Goal: Transaction & Acquisition: Purchase product/service

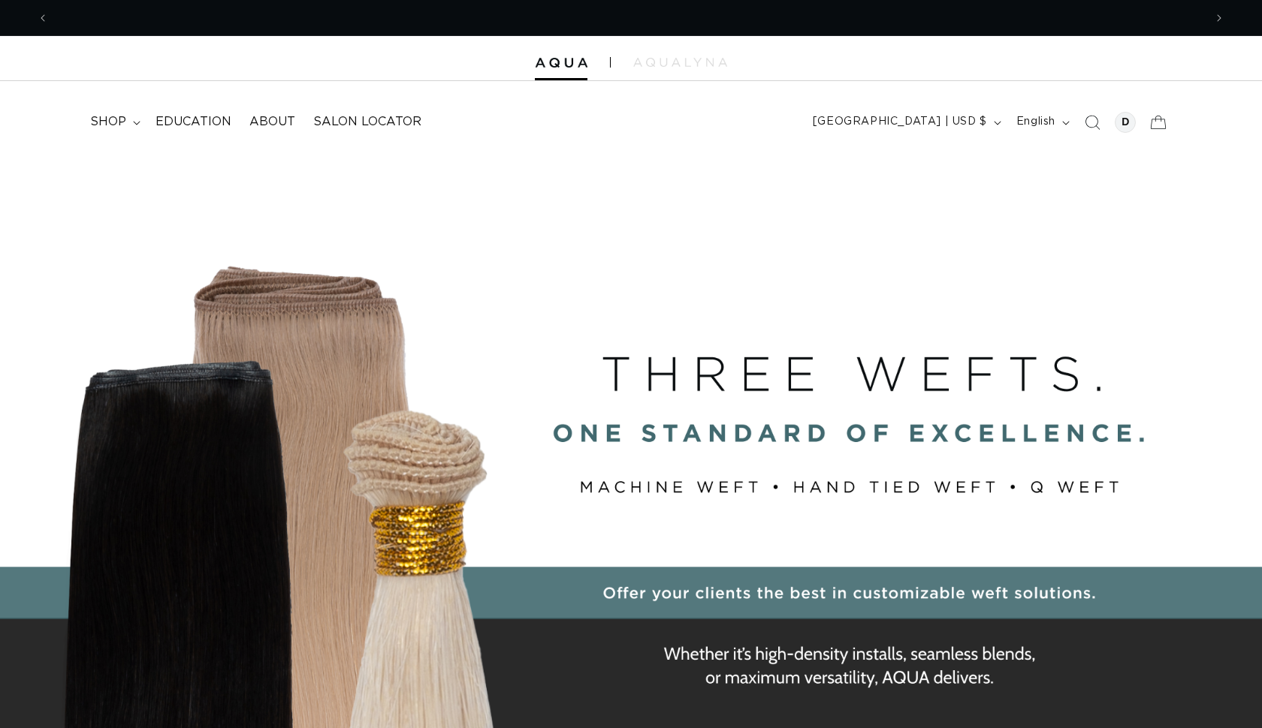
scroll to position [0, 2310]
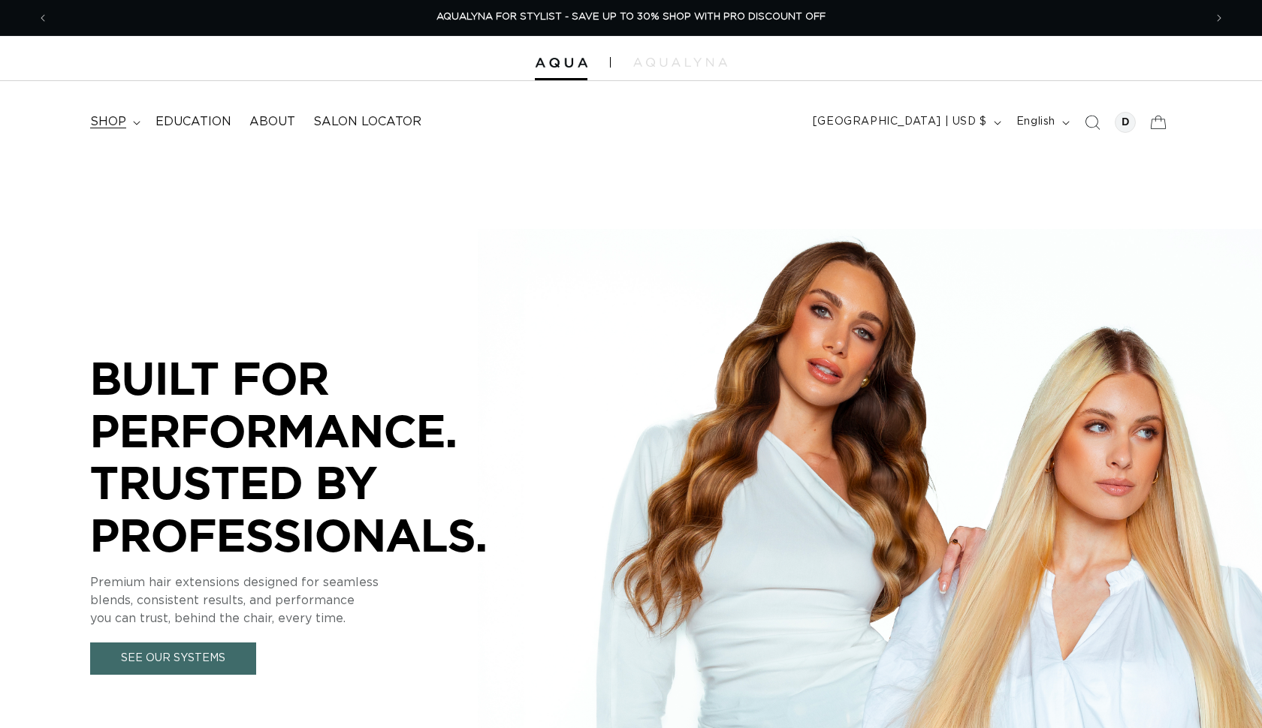
click at [127, 121] on summary "shop" at bounding box center [113, 122] width 65 height 34
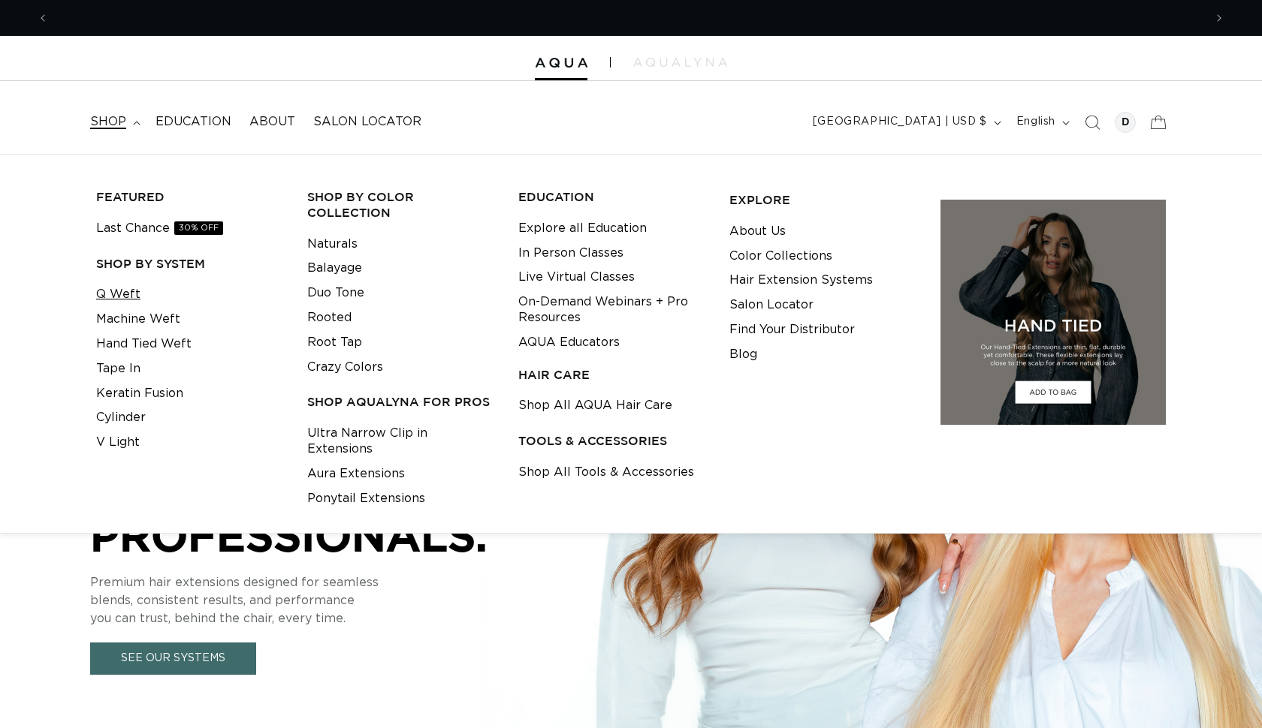
scroll to position [0, 0]
click at [114, 288] on link "Q Weft" at bounding box center [118, 294] width 44 height 25
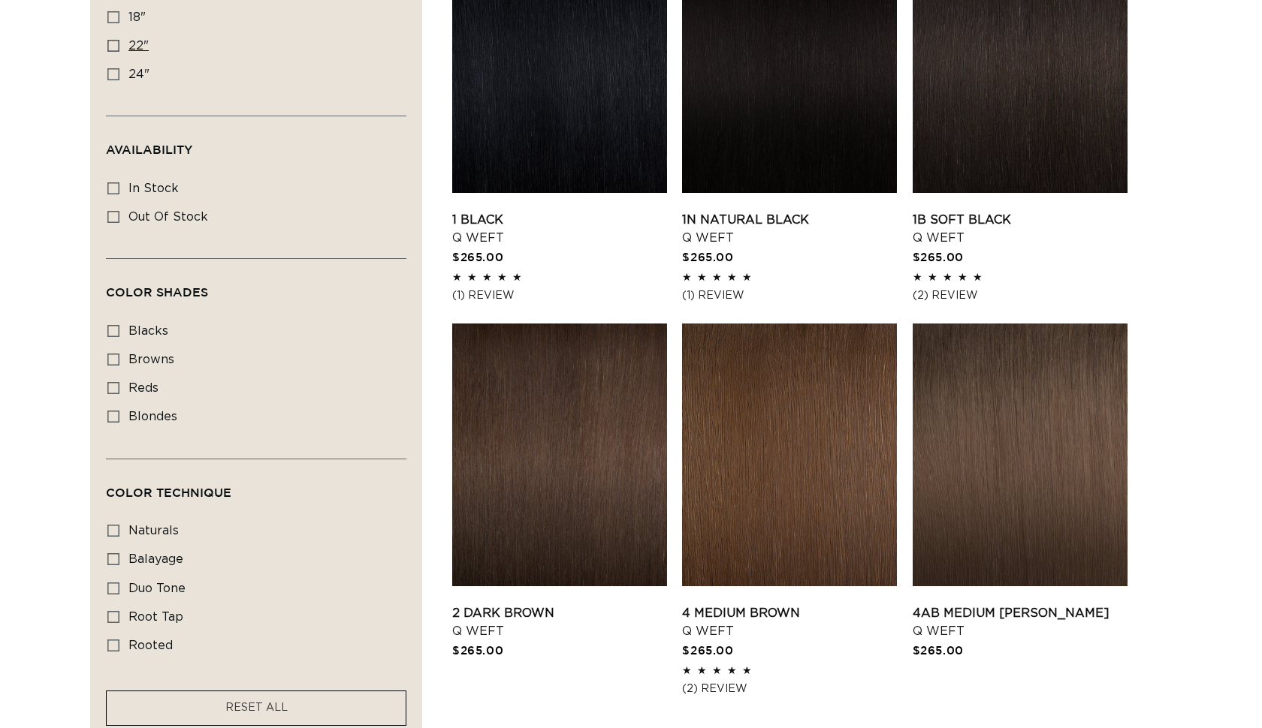
click at [113, 48] on icon at bounding box center [113, 46] width 12 height 12
click at [113, 48] on input "22" 22" (5 products)" at bounding box center [113, 46] width 12 height 12
checkbox input "true"
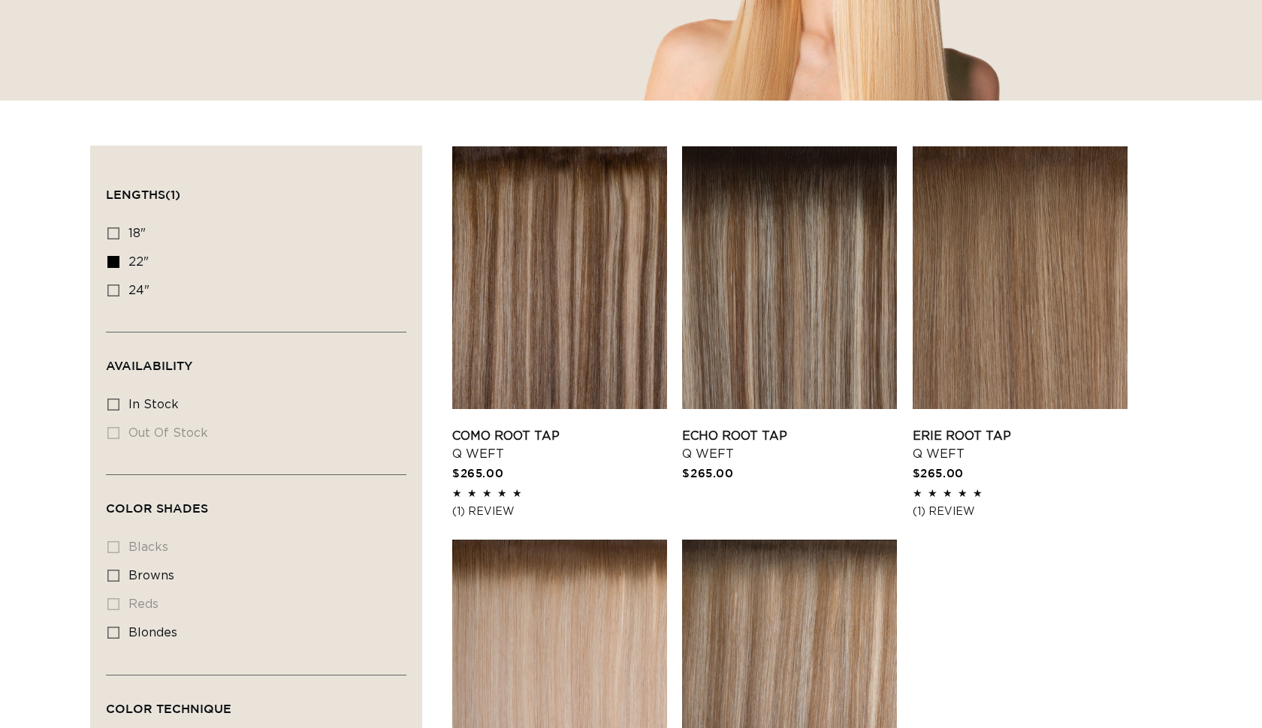
scroll to position [0, 1155]
click at [83, 394] on div "Filter: Lengths (1) Lengths 18" 18" (5 products) 22" 22" (5 products) 24" Avail…" at bounding box center [631, 560] width 1262 height 828
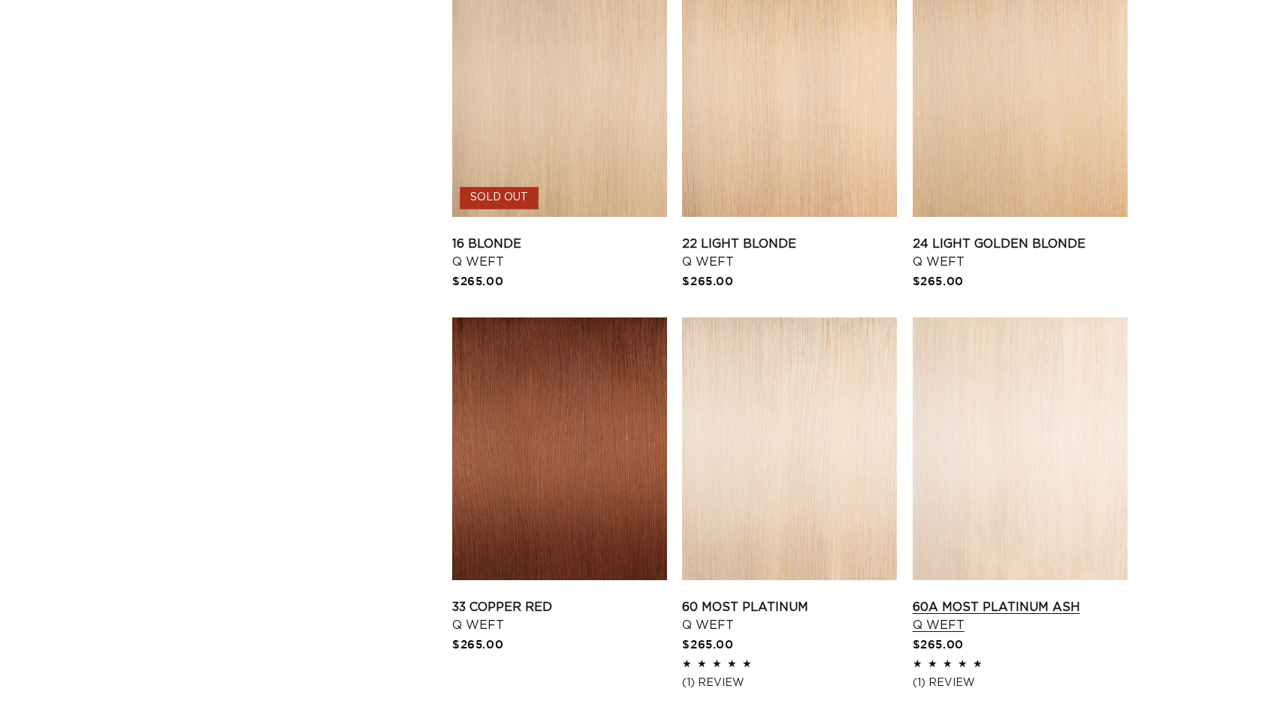
click at [1027, 599] on link "60A Most Platinum Ash Q Weft" at bounding box center [1019, 617] width 215 height 36
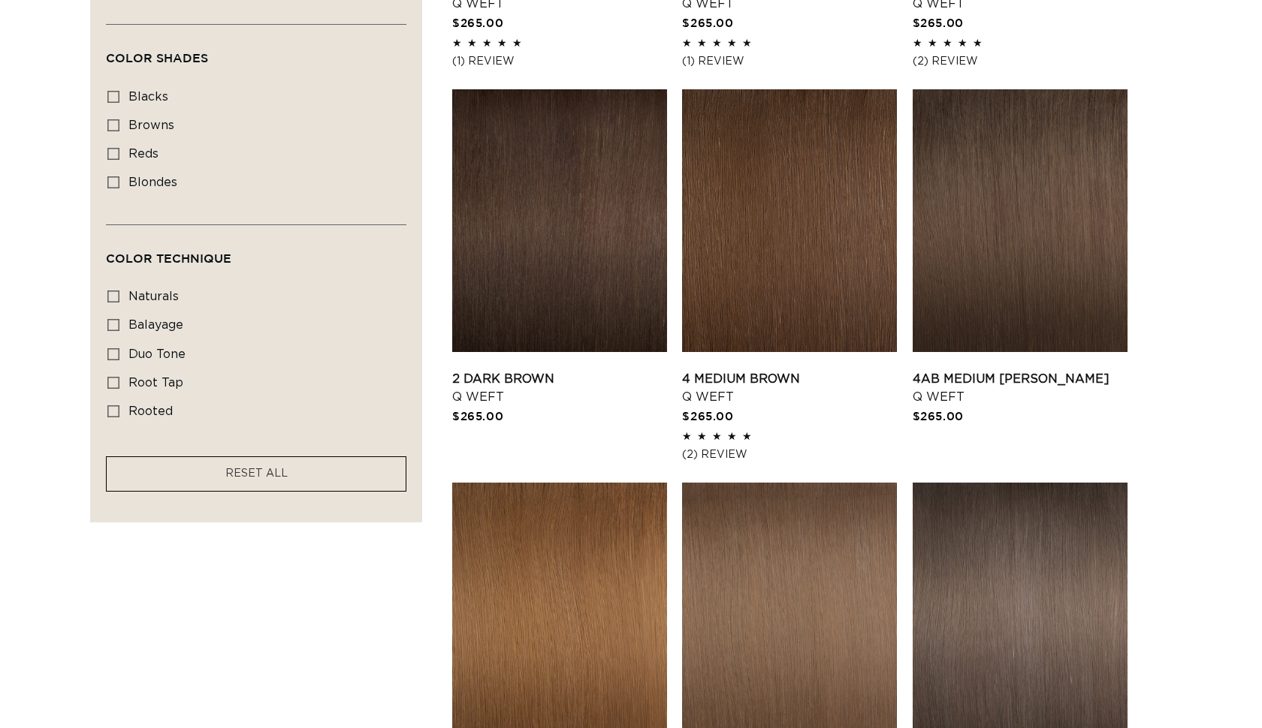
scroll to position [857, 0]
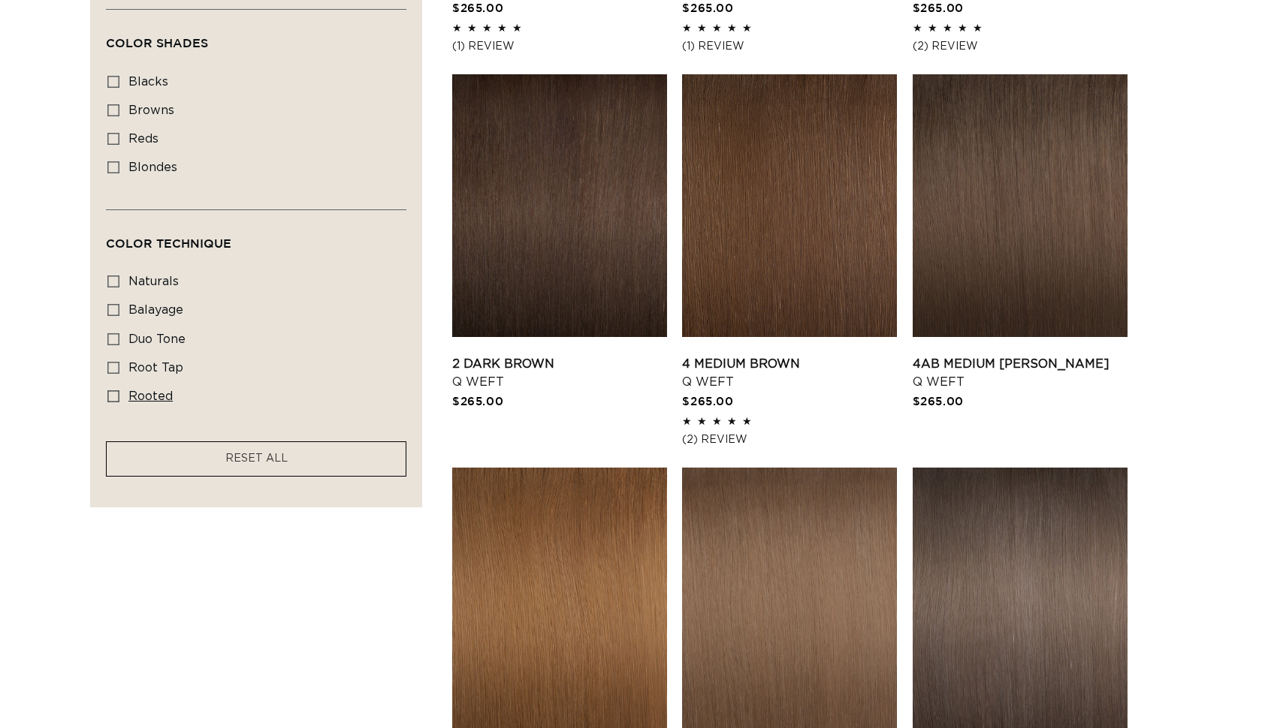
click at [113, 397] on icon at bounding box center [113, 397] width 12 height 12
click at [113, 397] on input "rooted rooted (4 products)" at bounding box center [113, 397] width 12 height 12
checkbox input "true"
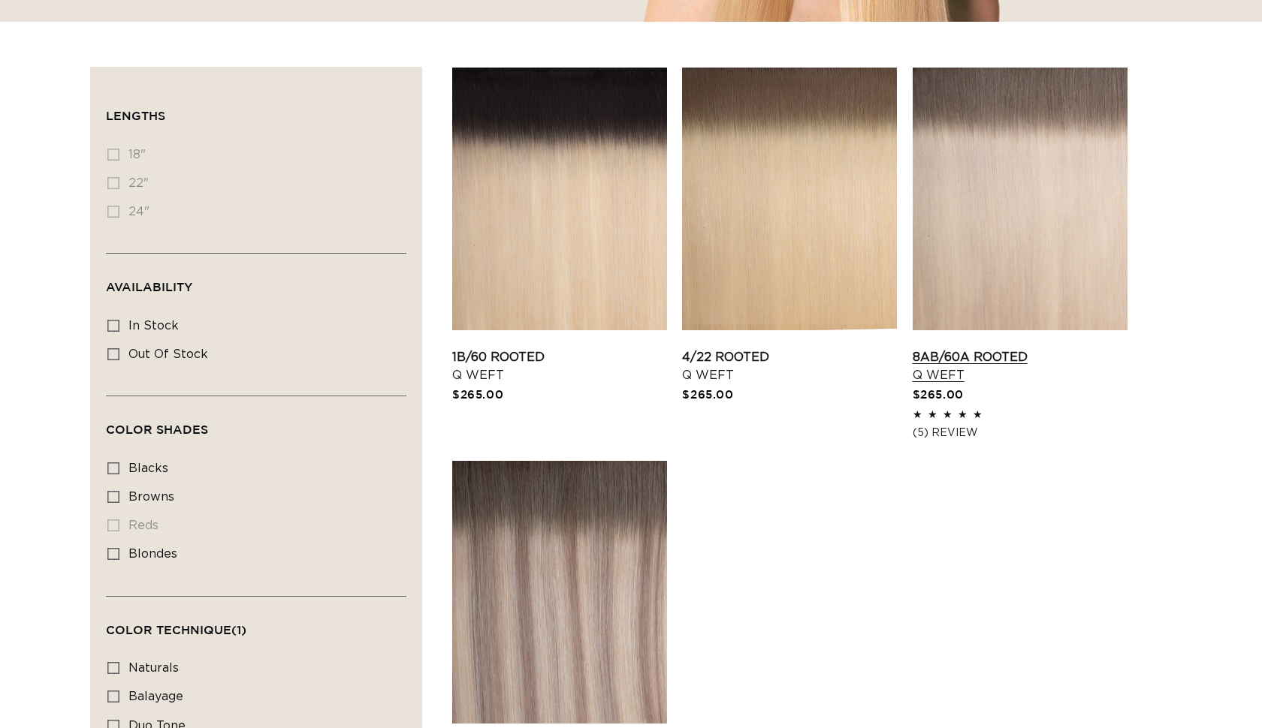
scroll to position [459, 0]
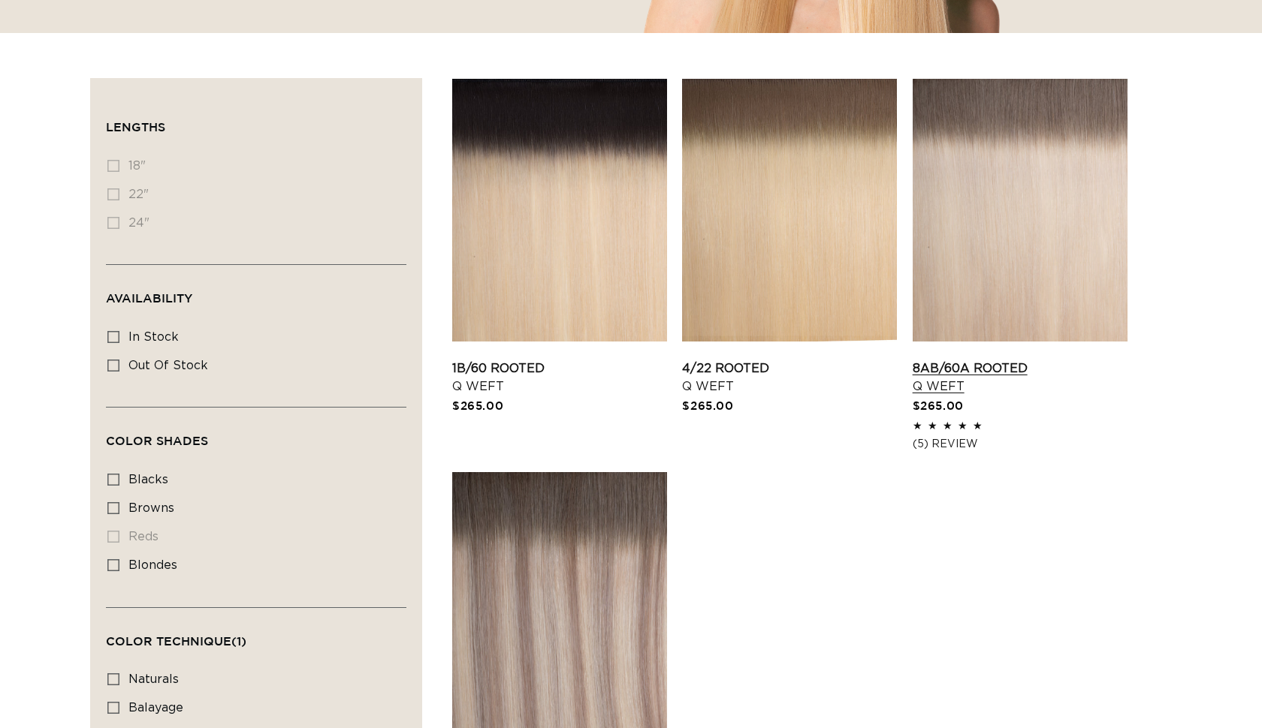
click at [1009, 360] on link "8AB/60A Rooted Q Weft" at bounding box center [1019, 378] width 215 height 36
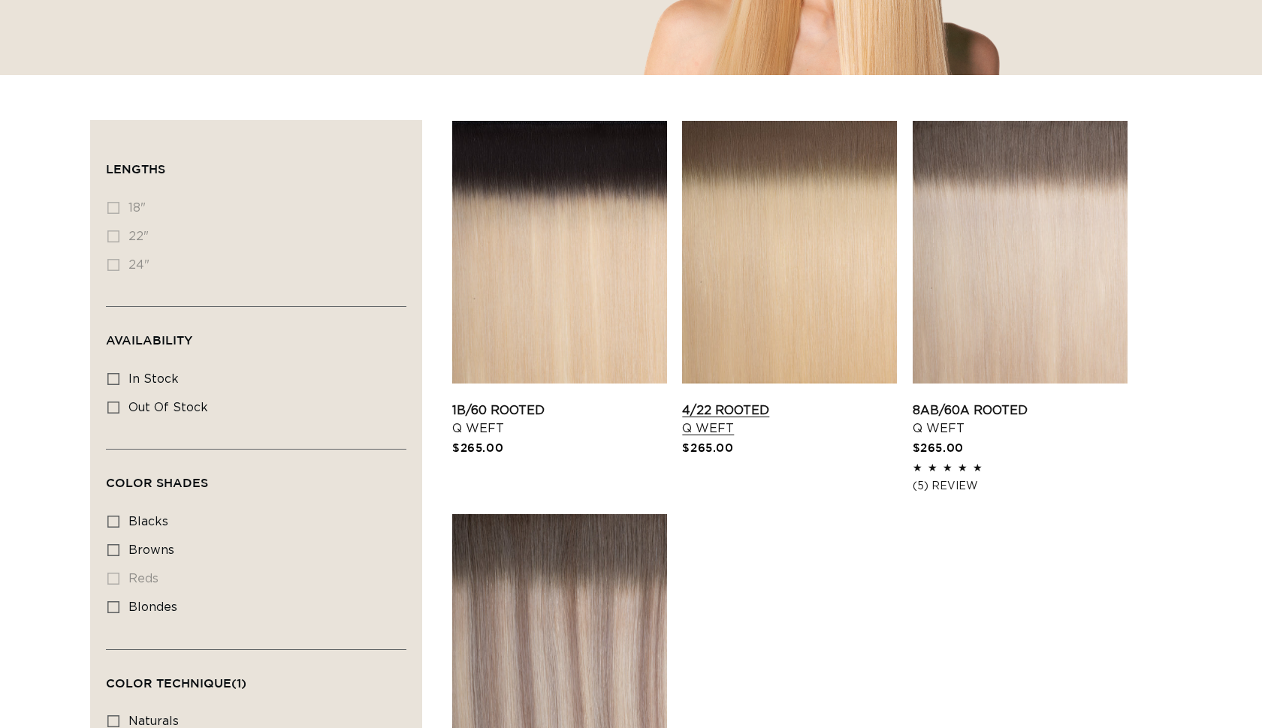
scroll to position [0, 1155]
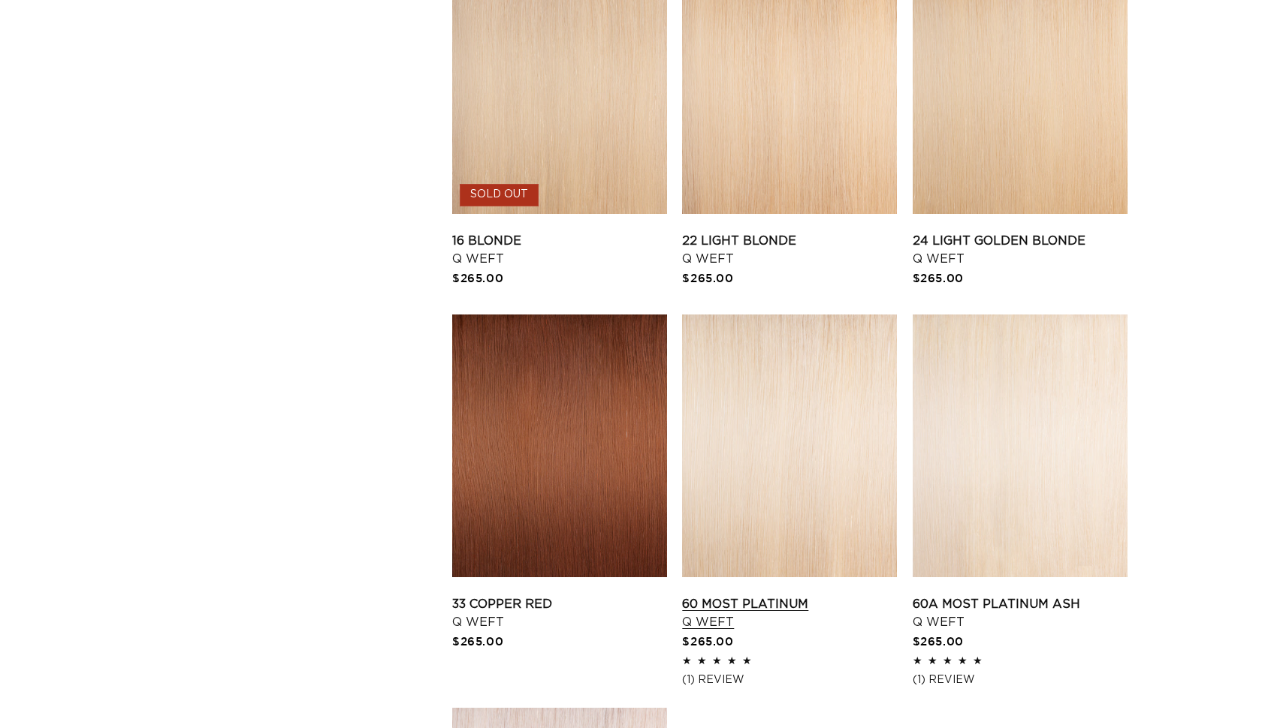
scroll to position [1763, 0]
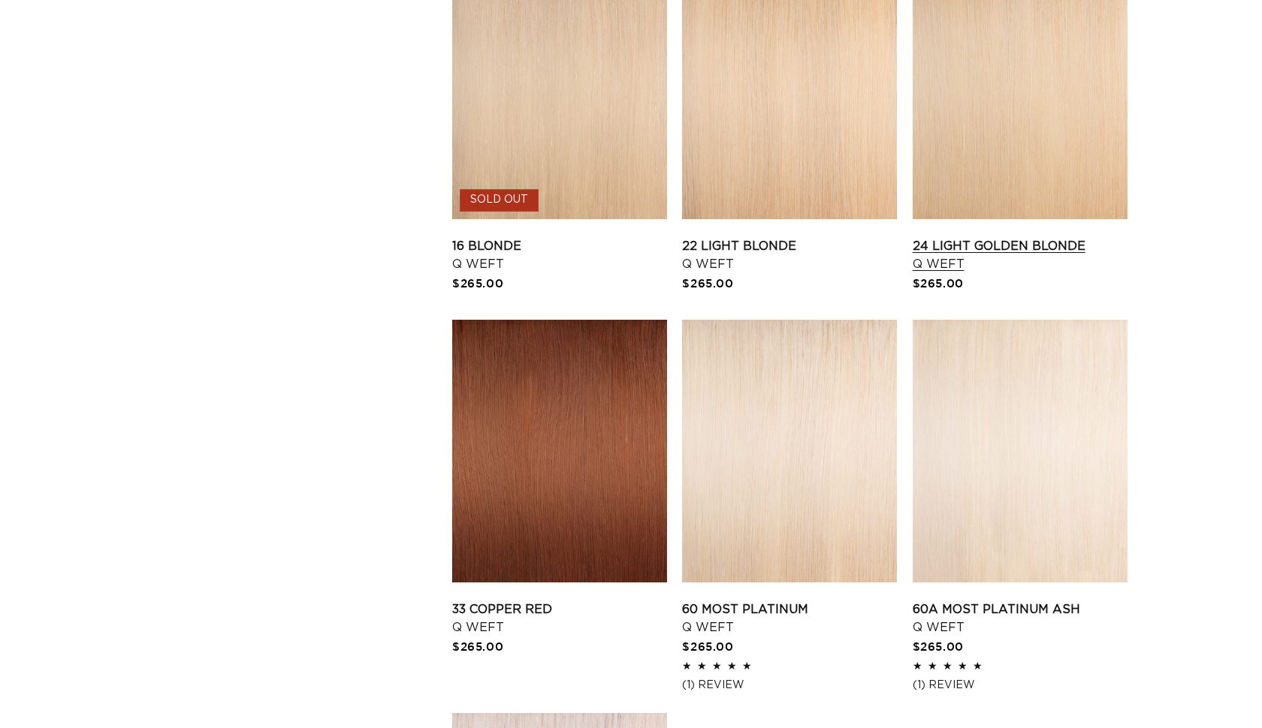
click at [1047, 237] on link "24 Light Golden Blonde Q Weft" at bounding box center [1019, 255] width 215 height 36
click at [751, 237] on link "22 Light Blonde Q Weft" at bounding box center [789, 255] width 215 height 36
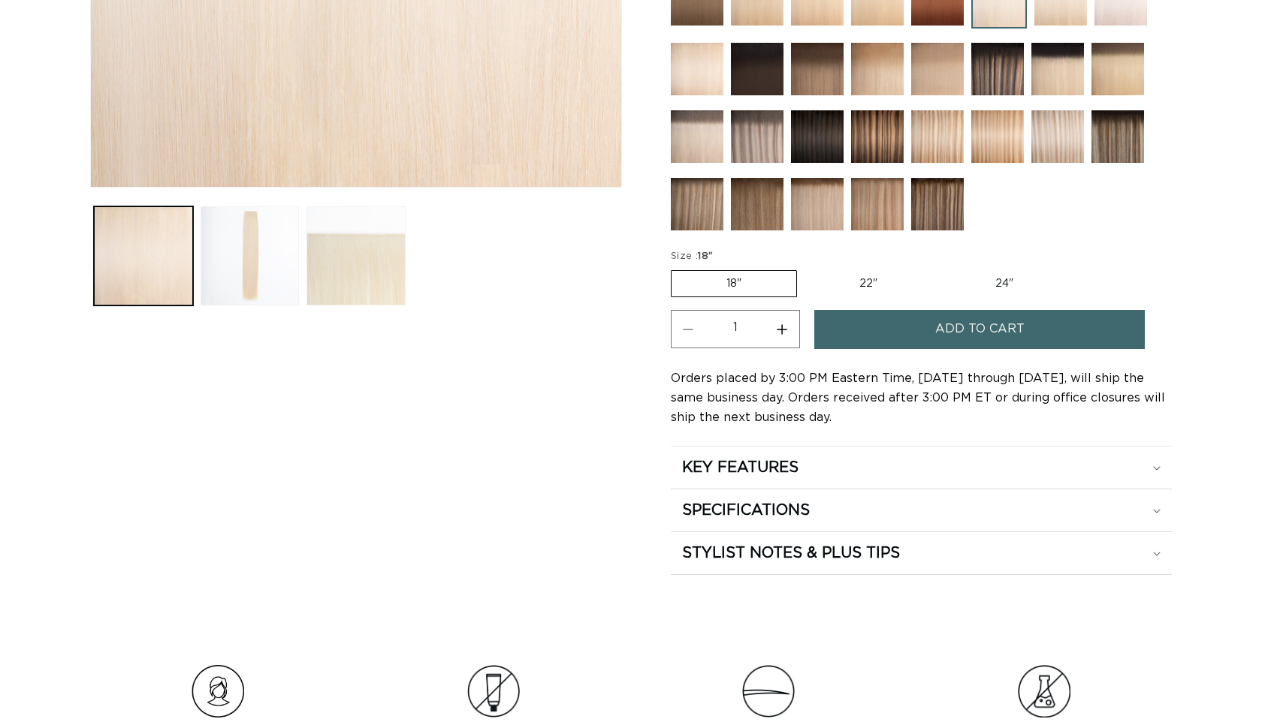
scroll to position [0, 1155]
click at [874, 287] on label "22" Variant sold out or unavailable" at bounding box center [868, 284] width 128 height 26
click at [805, 268] on input "22" Variant sold out or unavailable" at bounding box center [804, 267] width 1 height 1
radio input "true"
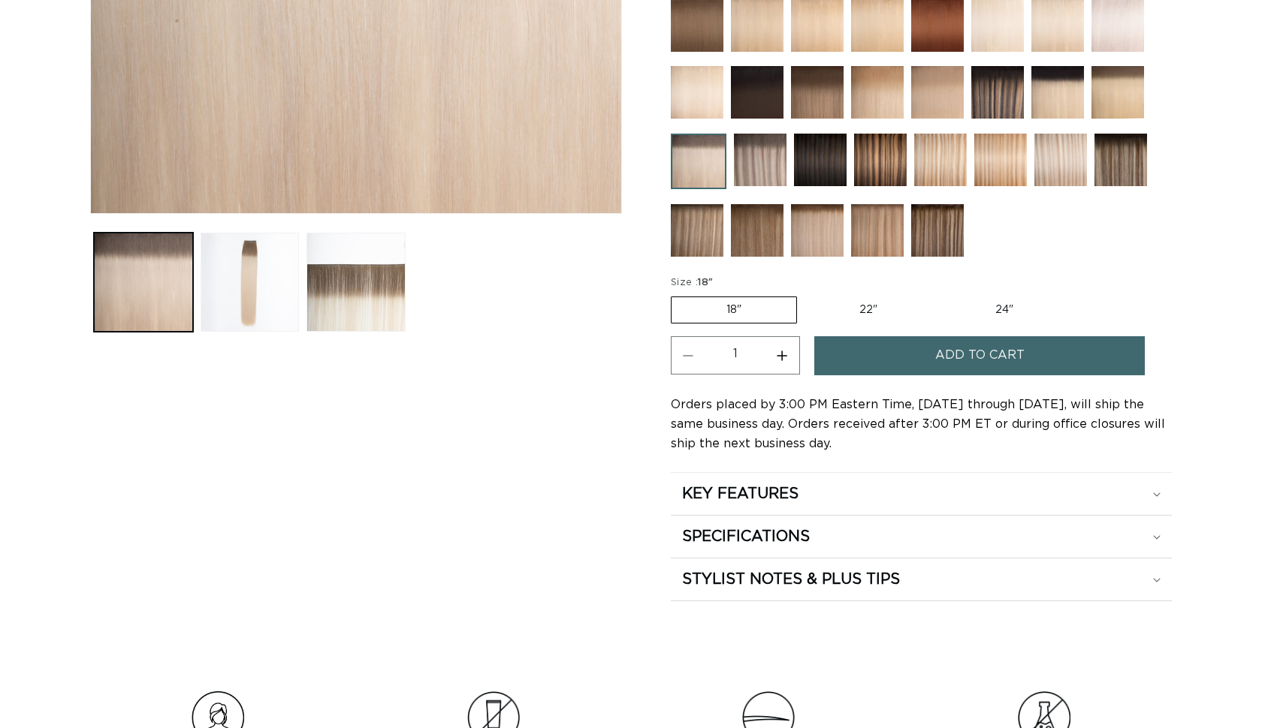
scroll to position [0, 1155]
click at [871, 306] on label "22" Variant sold out or unavailable" at bounding box center [868, 310] width 128 height 26
click at [805, 294] on input "22" Variant sold out or unavailable" at bounding box center [804, 294] width 1 height 1
radio input "true"
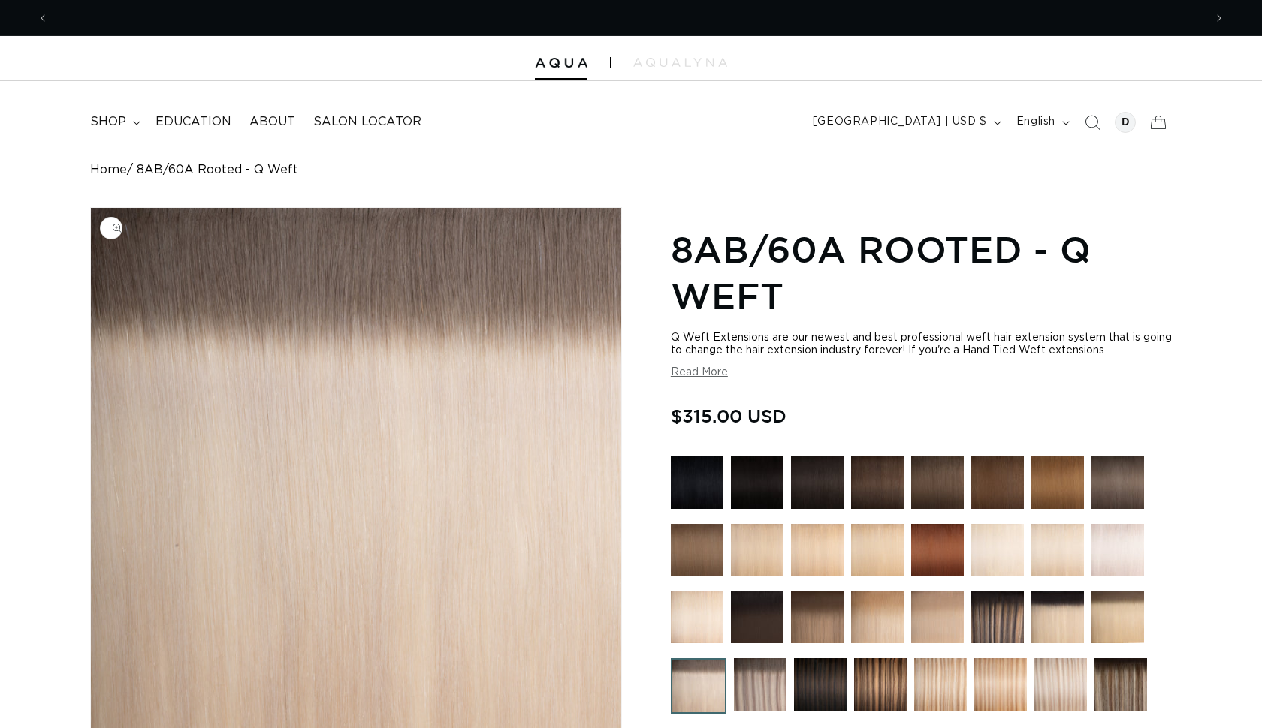
scroll to position [0, 1155]
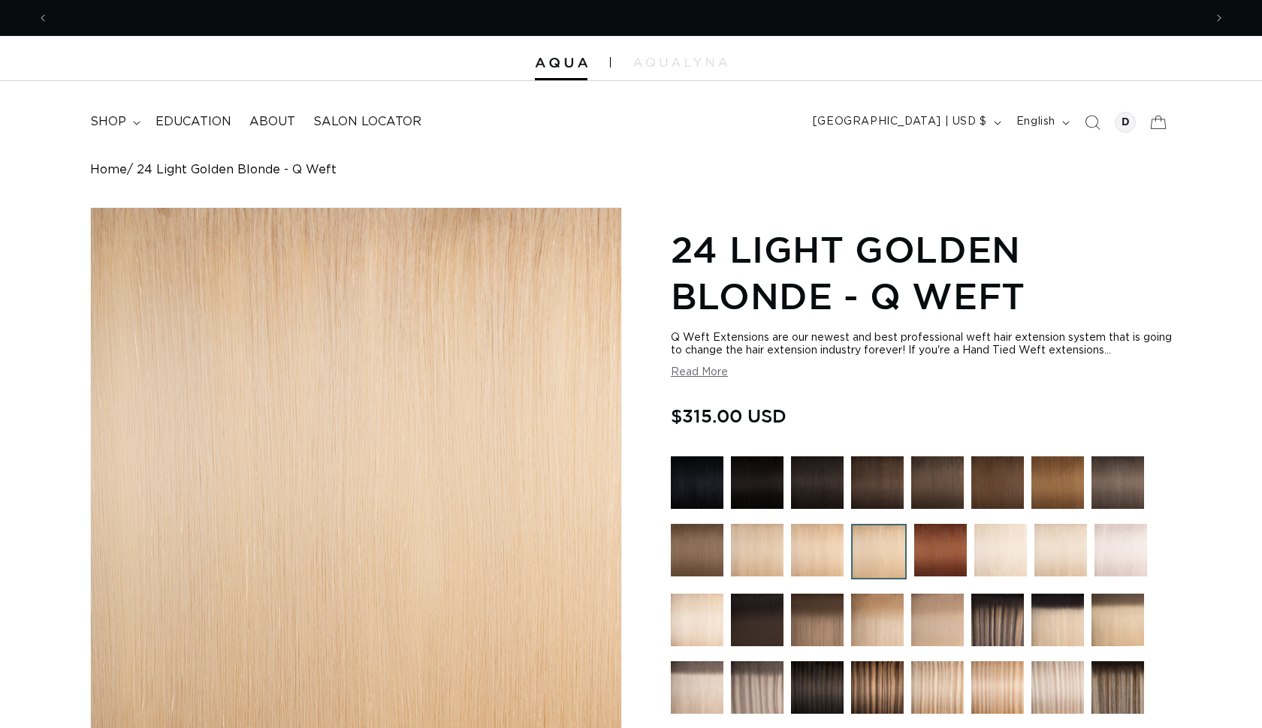
scroll to position [0, 2310]
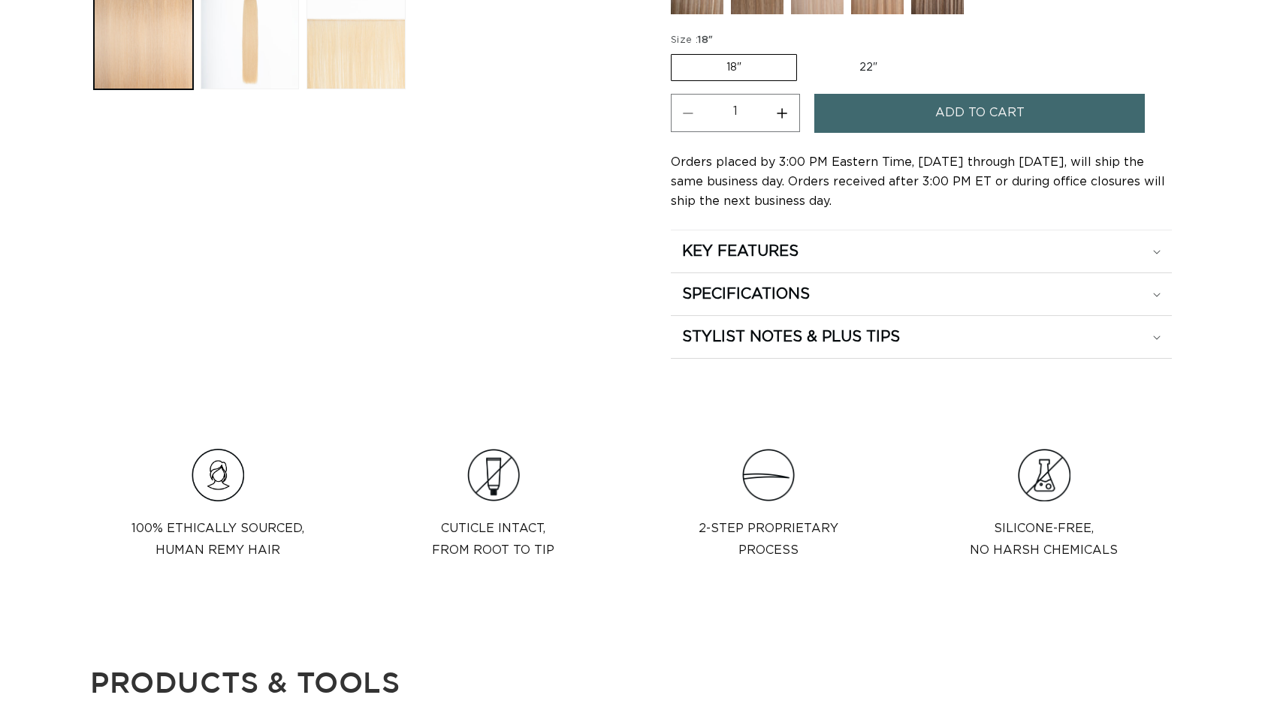
click at [952, 119] on span "Add to cart" at bounding box center [979, 113] width 89 height 38
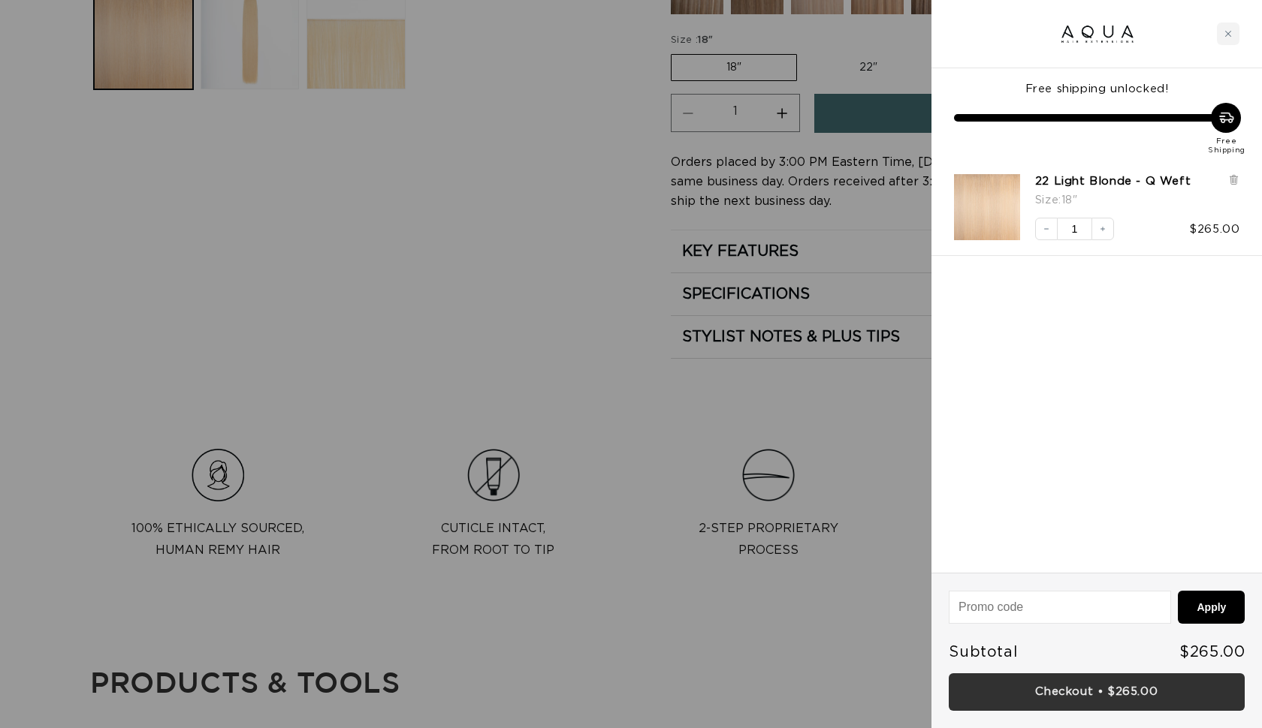
scroll to position [0, 2310]
click at [1049, 695] on link "Checkout • $265.00" at bounding box center [1097, 693] width 296 height 38
